Goal: Transaction & Acquisition: Download file/media

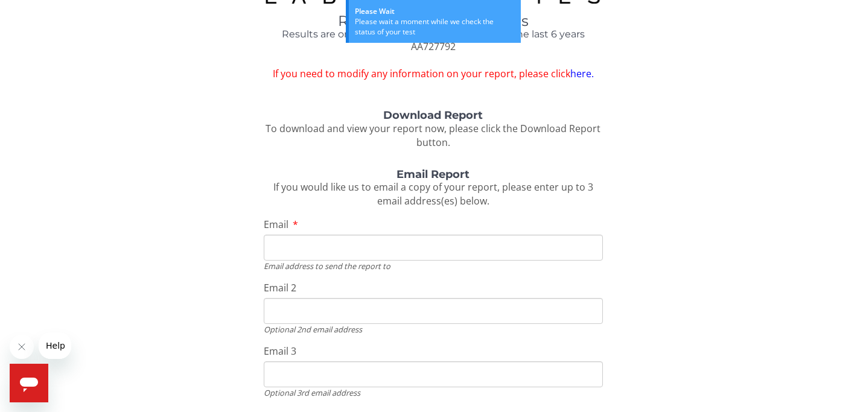
scroll to position [106, 0]
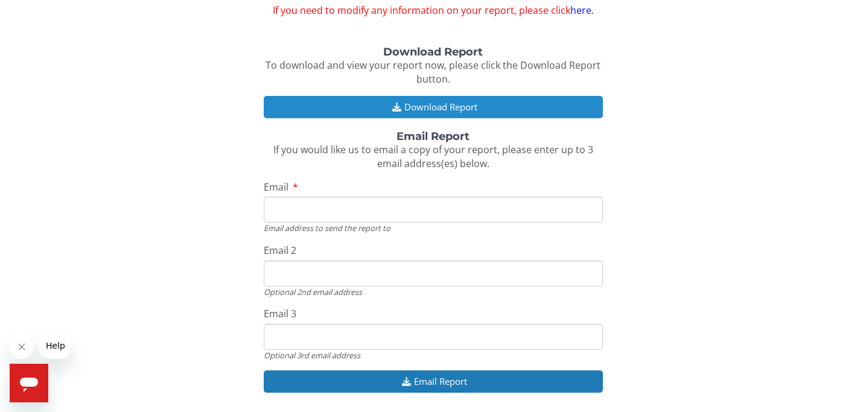
scroll to position [117, 0]
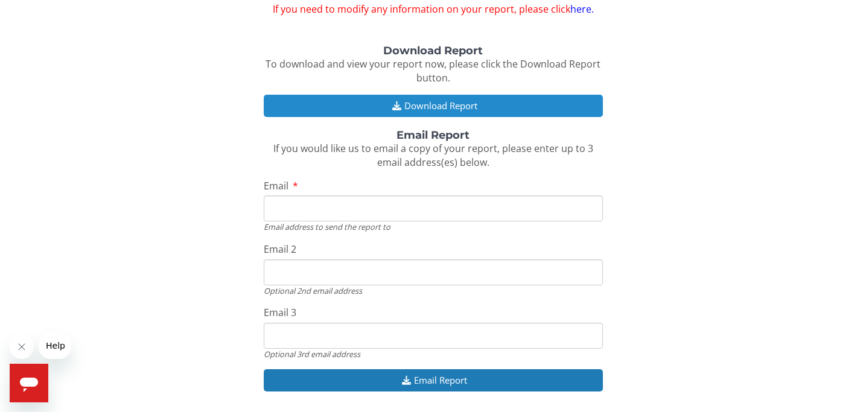
click at [412, 102] on button "Download Report" at bounding box center [433, 106] width 339 height 22
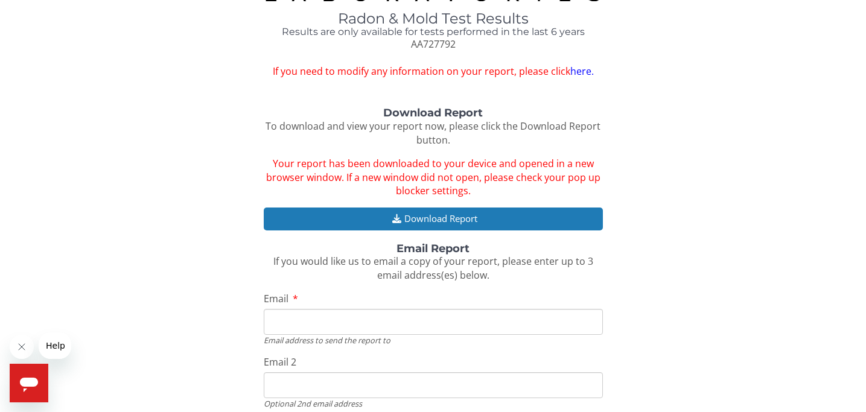
scroll to position [0, 0]
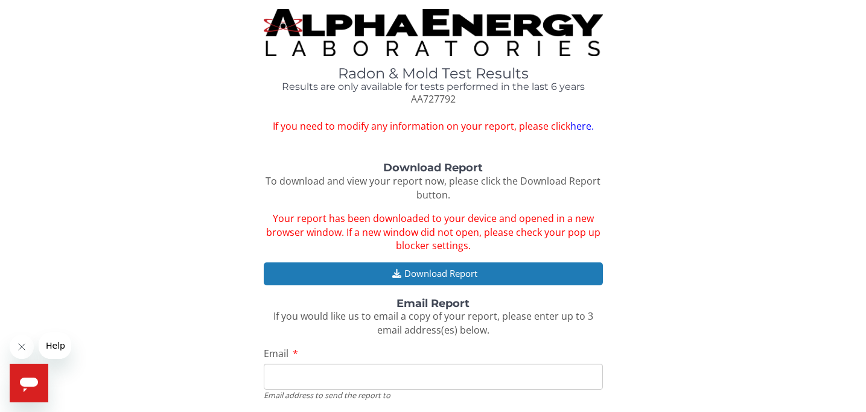
click at [168, 150] on div "Radon & Mold Test Results Results are only available for tests performed in the…" at bounding box center [433, 299] width 848 height 580
